Goal: Task Accomplishment & Management: Use online tool/utility

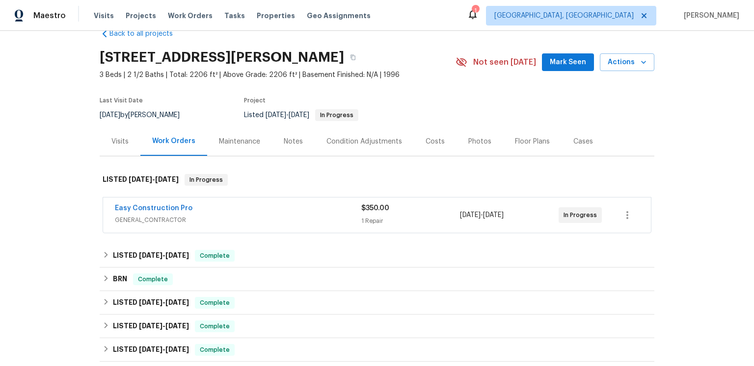
scroll to position [98, 0]
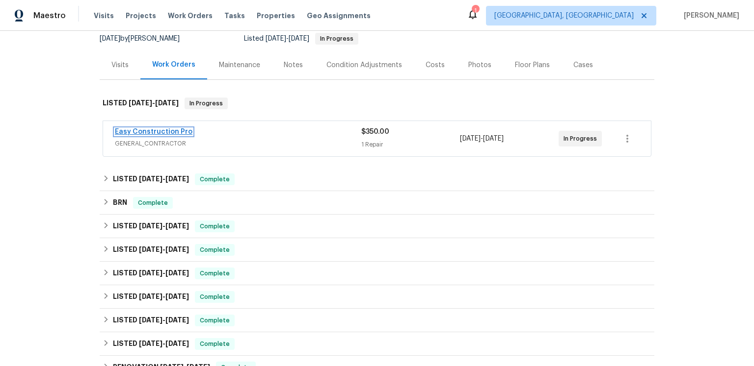
click at [183, 135] on link "Easy Construction Pro" at bounding box center [154, 132] width 78 height 7
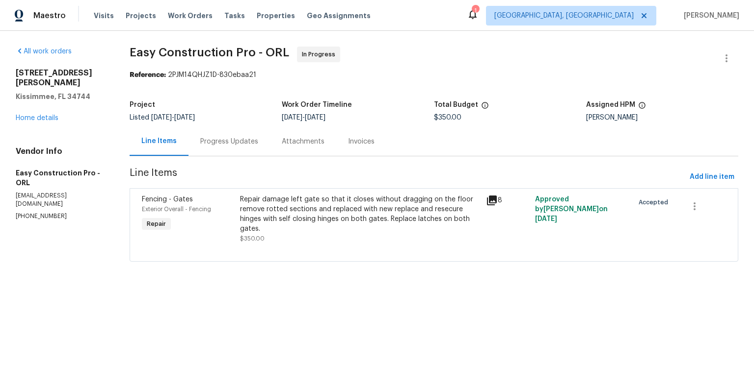
click at [496, 206] on icon at bounding box center [492, 201] width 10 height 10
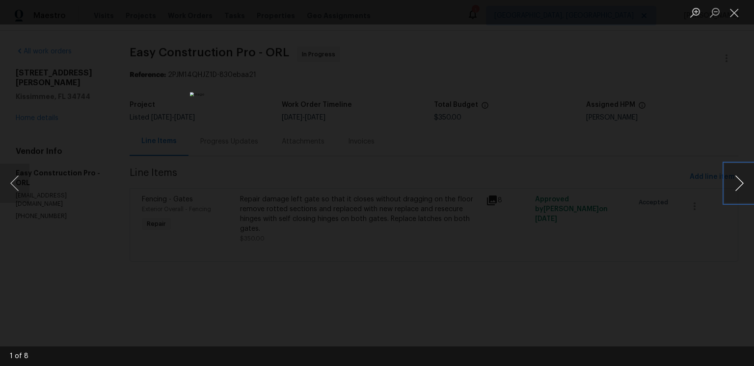
click at [737, 183] on button "Next image" at bounding box center [738, 183] width 29 height 39
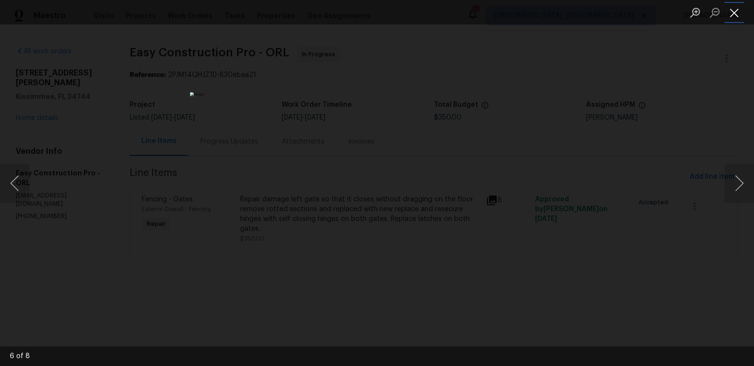
click at [733, 14] on button "Close lightbox" at bounding box center [734, 12] width 20 height 17
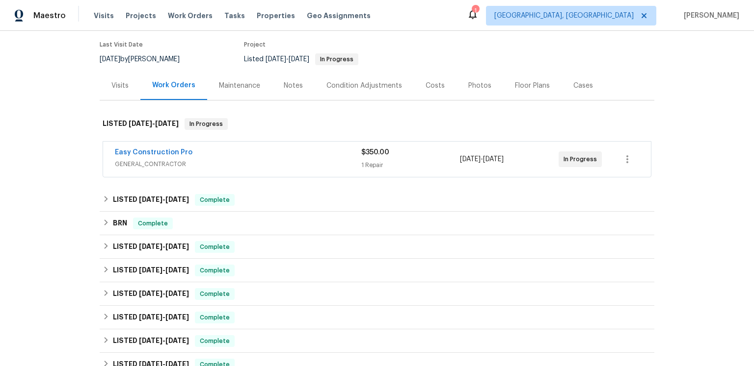
scroll to position [112, 0]
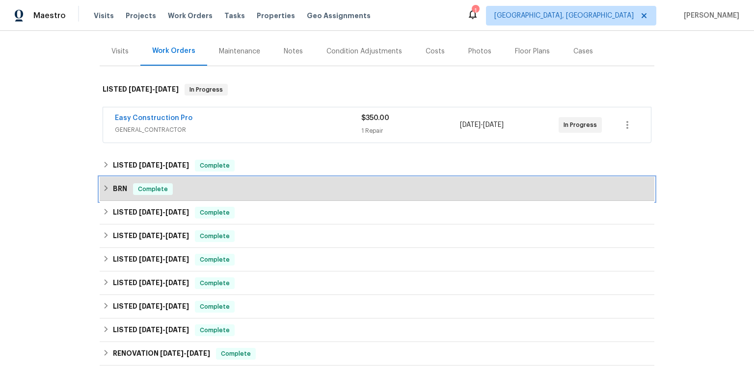
click at [121, 195] on h6 "BRN" at bounding box center [120, 189] width 14 height 12
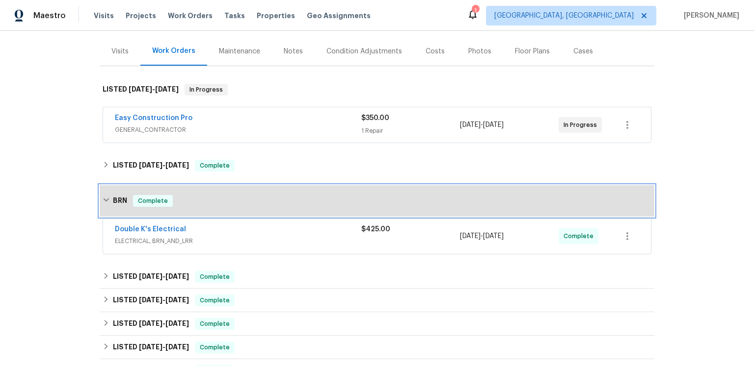
scroll to position [127, 0]
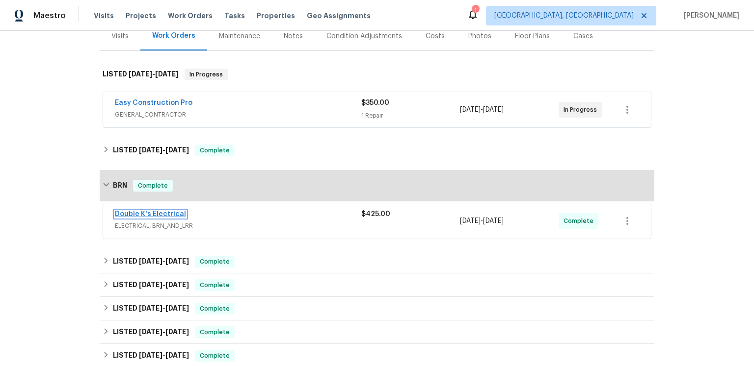
click at [186, 218] on link "Double K's Electrical" at bounding box center [150, 214] width 71 height 7
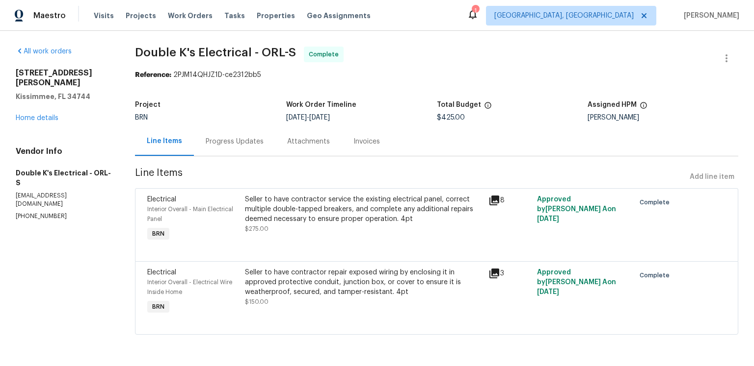
scroll to position [34, 0]
click at [495, 196] on icon at bounding box center [494, 201] width 10 height 10
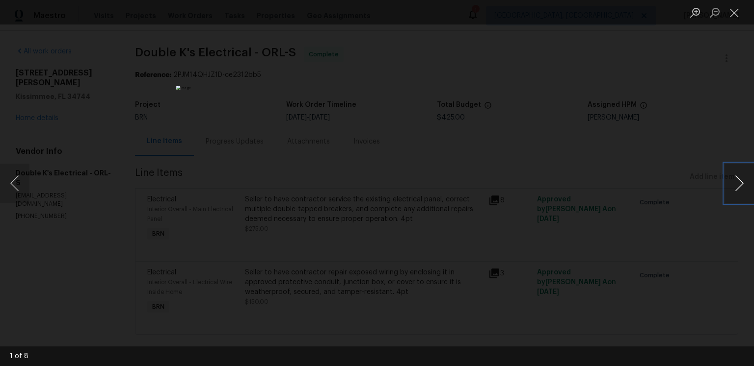
click at [735, 184] on button "Next image" at bounding box center [738, 183] width 29 height 39
click at [733, 185] on button "Next image" at bounding box center [738, 183] width 29 height 39
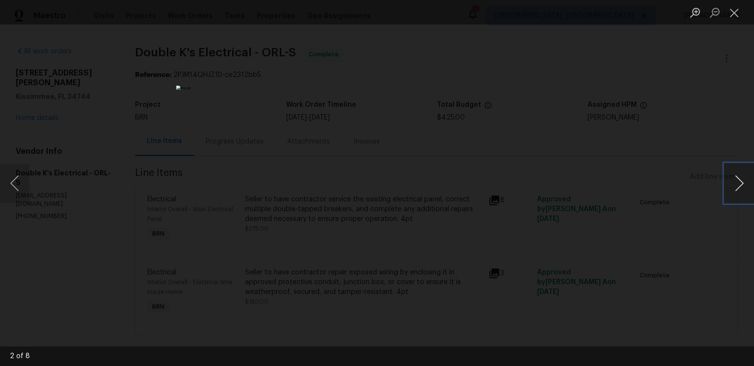
click at [733, 185] on button "Next image" at bounding box center [738, 183] width 29 height 39
click at [731, 184] on button "Next image" at bounding box center [738, 183] width 29 height 39
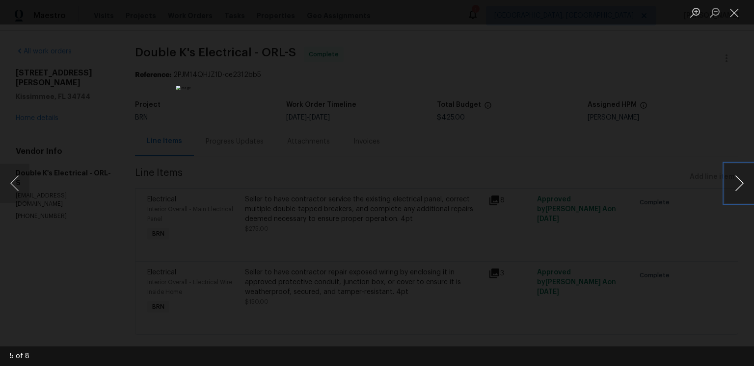
click at [731, 184] on button "Next image" at bounding box center [738, 183] width 29 height 39
click at [737, 185] on button "Next image" at bounding box center [738, 183] width 29 height 39
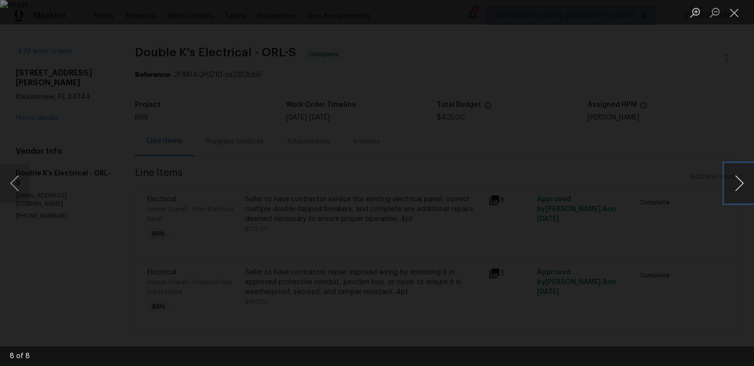
click at [737, 185] on button "Next image" at bounding box center [738, 183] width 29 height 39
click at [733, 14] on button "Close lightbox" at bounding box center [734, 12] width 20 height 17
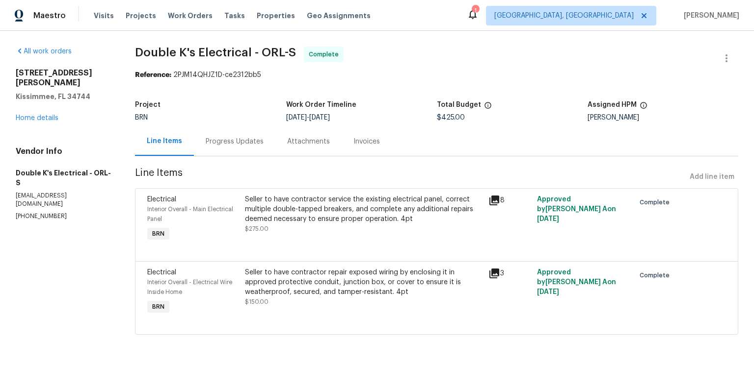
click at [499, 273] on icon at bounding box center [494, 274] width 10 height 10
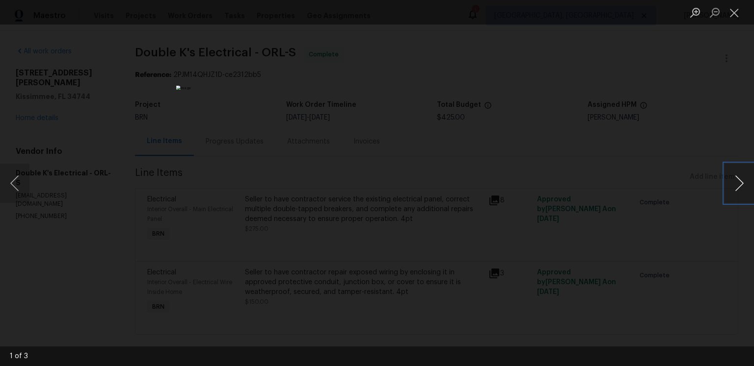
click at [741, 184] on button "Next image" at bounding box center [738, 183] width 29 height 39
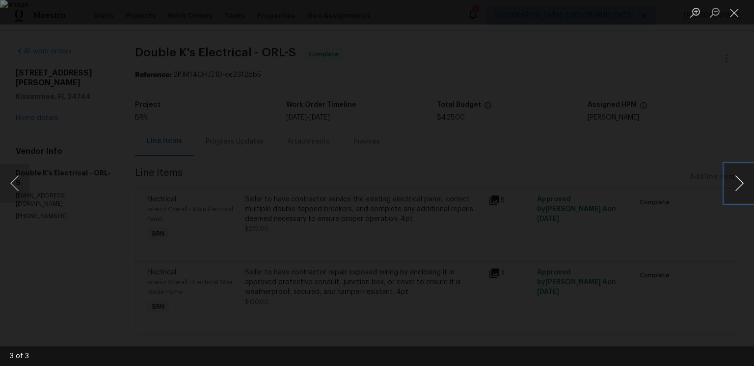
click at [741, 184] on button "Next image" at bounding box center [738, 183] width 29 height 39
click at [730, 188] on button "Next image" at bounding box center [738, 183] width 29 height 39
click at [737, 15] on button "Close lightbox" at bounding box center [734, 12] width 20 height 17
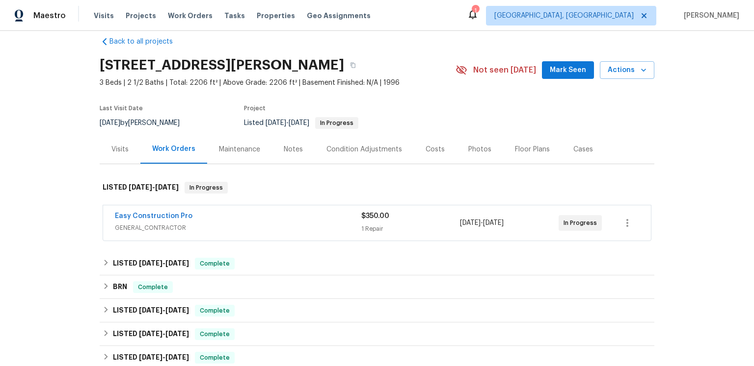
scroll to position [98, 0]
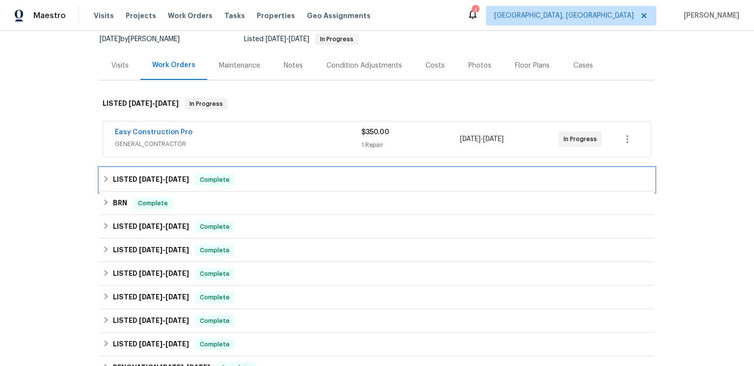
click at [162, 183] on span "9/17/25" at bounding box center [151, 179] width 24 height 7
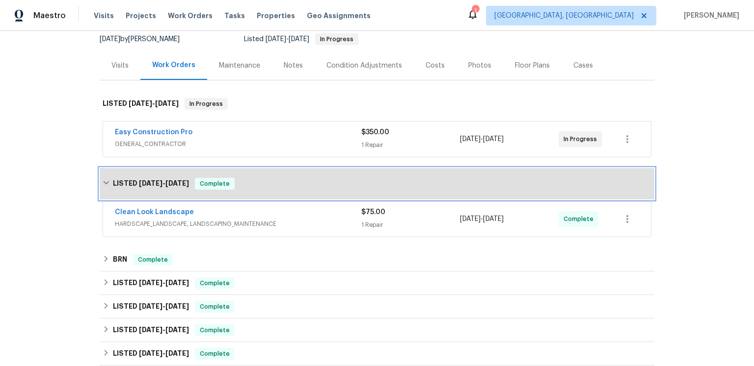
scroll to position [113, 0]
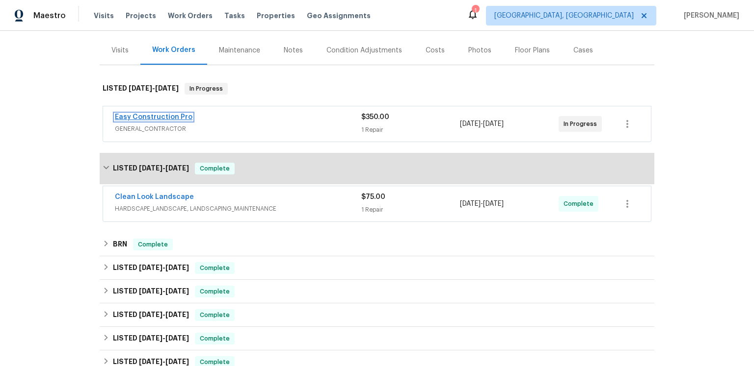
click at [170, 121] on link "Easy Construction Pro" at bounding box center [154, 117] width 78 height 7
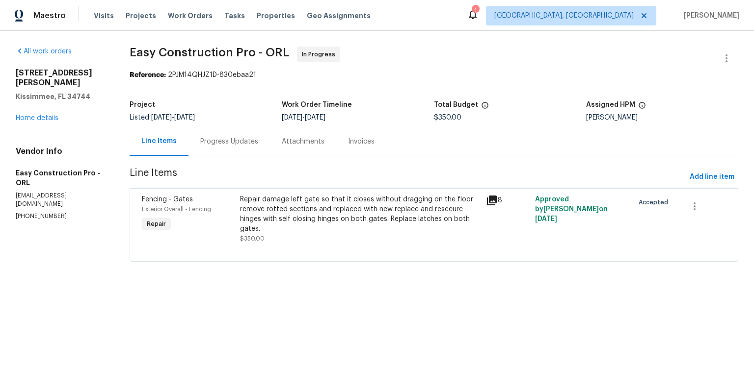
click at [436, 80] on div "Reference: 2PJM14QHJZ1D-830ebaa21" at bounding box center [434, 75] width 608 height 10
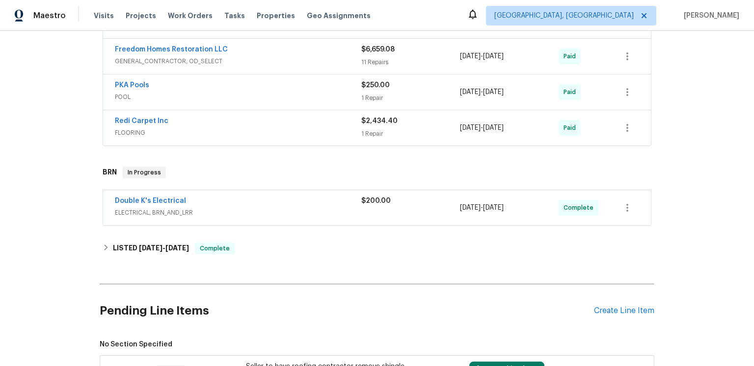
scroll to position [271, 0]
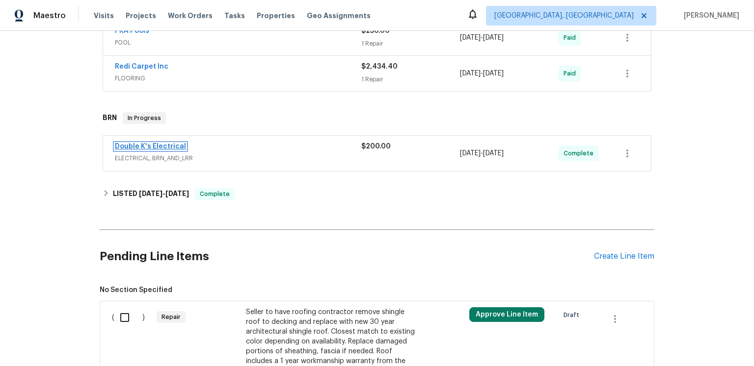
click at [181, 150] on link "Double K's Electrical" at bounding box center [150, 146] width 71 height 7
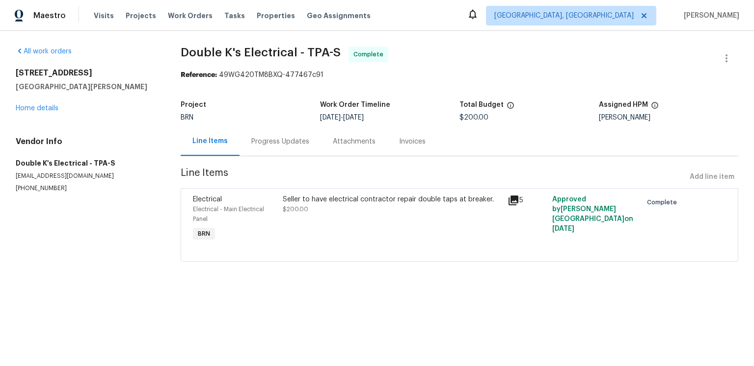
click at [510, 206] on icon at bounding box center [513, 201] width 10 height 10
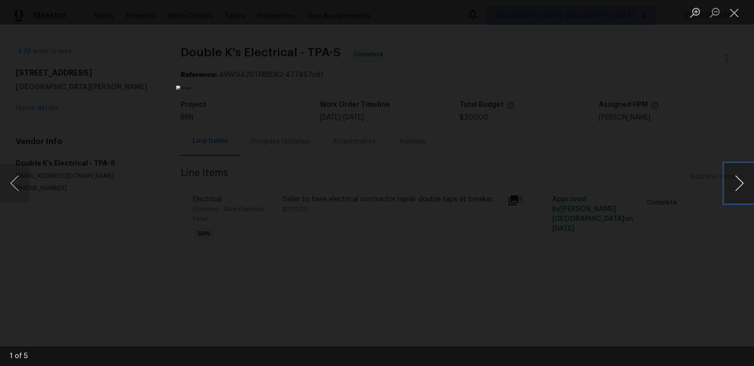
click at [735, 184] on button "Next image" at bounding box center [738, 183] width 29 height 39
click at [734, 178] on button "Next image" at bounding box center [738, 183] width 29 height 39
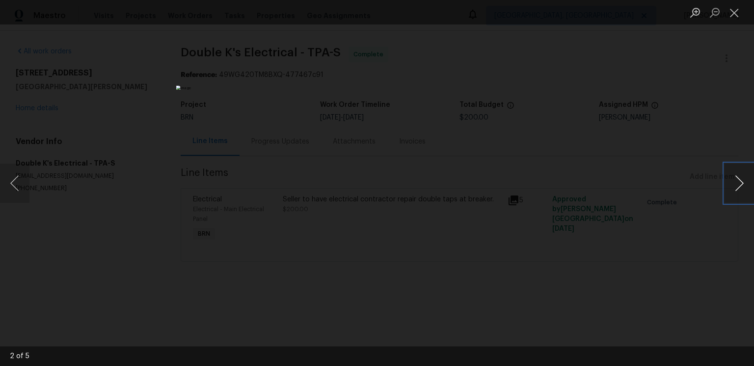
click at [734, 178] on button "Next image" at bounding box center [738, 183] width 29 height 39
click at [734, 193] on button "Next image" at bounding box center [738, 183] width 29 height 39
click at [726, 183] on button "Next image" at bounding box center [738, 183] width 29 height 39
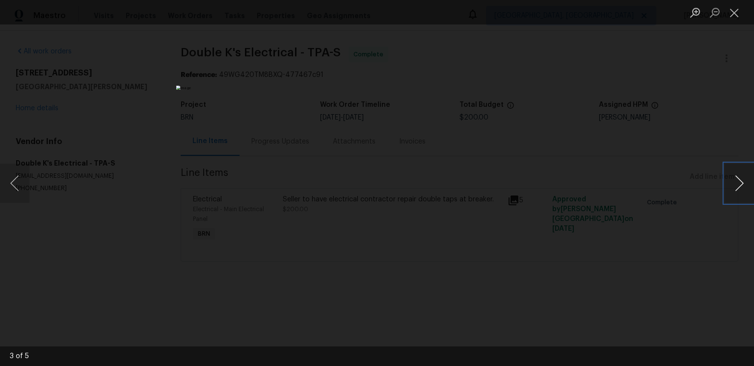
click at [726, 183] on button "Next image" at bounding box center [738, 183] width 29 height 39
click at [734, 16] on button "Close lightbox" at bounding box center [734, 12] width 20 height 17
